Goal: Task Accomplishment & Management: Complete application form

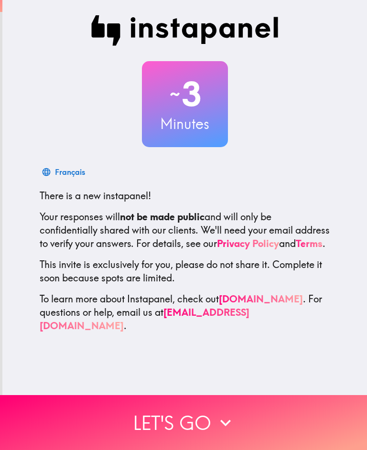
click at [226, 423] on icon "button" at bounding box center [225, 423] width 11 height 7
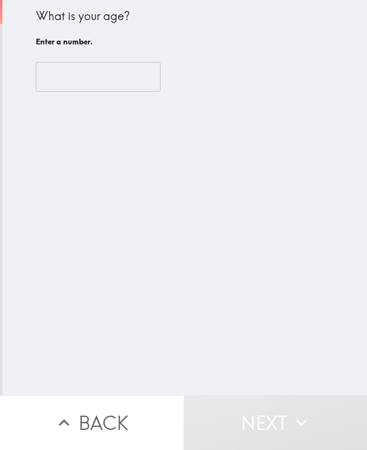
click at [60, 71] on input "number" at bounding box center [98, 77] width 125 height 30
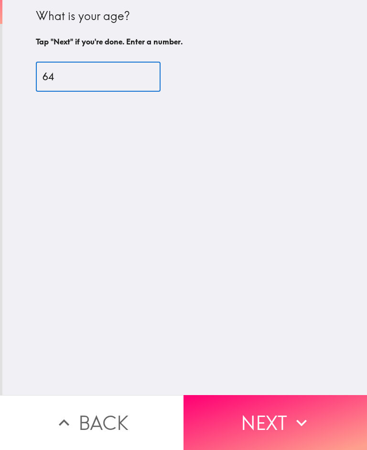
type input "64"
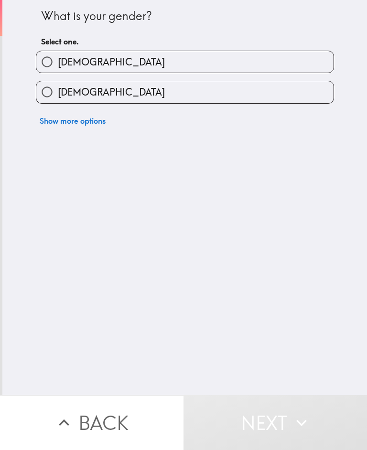
click at [49, 66] on input "[DEMOGRAPHIC_DATA]" at bounding box center [47, 62] width 22 height 22
radio input "true"
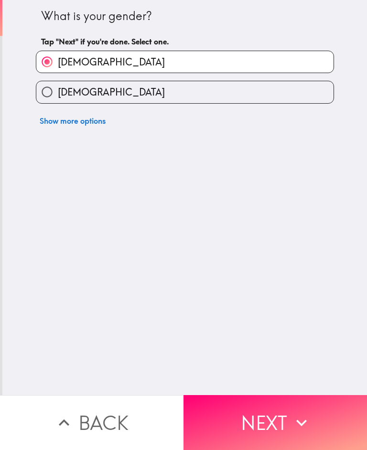
click at [310, 420] on icon "button" at bounding box center [301, 422] width 21 height 21
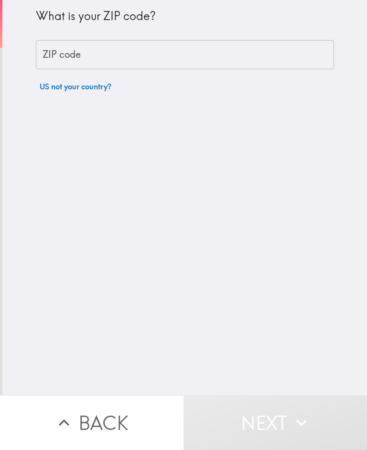
click at [126, 51] on input "ZIP code" at bounding box center [185, 55] width 298 height 30
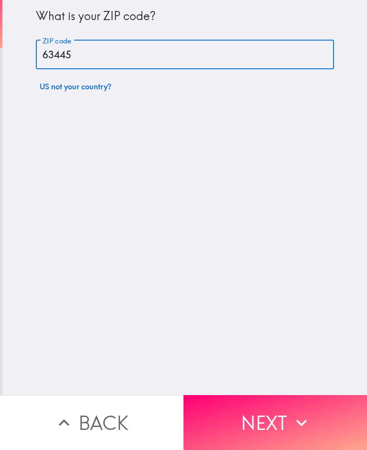
type input "63445"
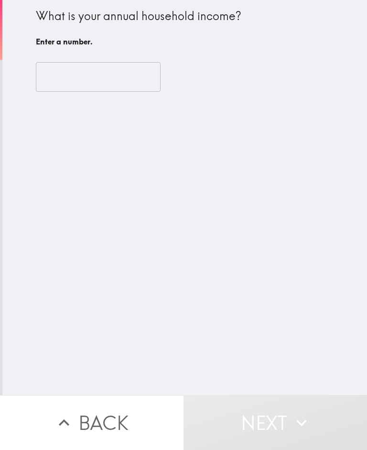
click at [54, 71] on input "number" at bounding box center [98, 77] width 125 height 30
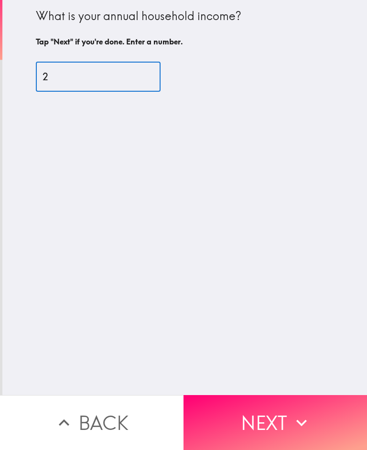
type input "20"
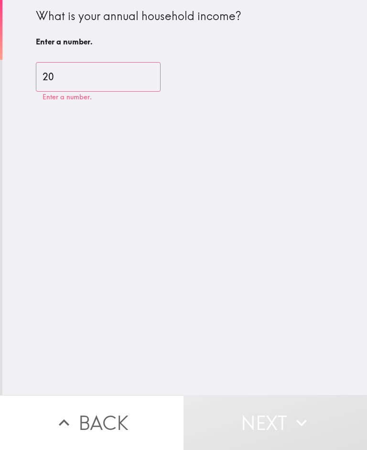
type input "2"
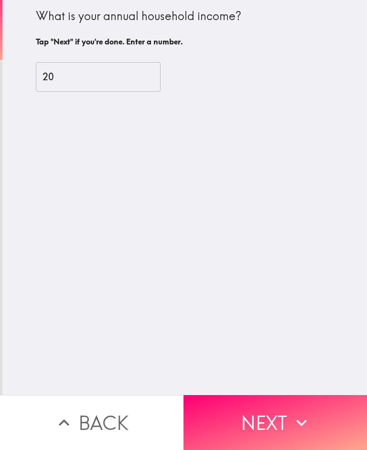
type input "20"
